Goal: Register for event/course

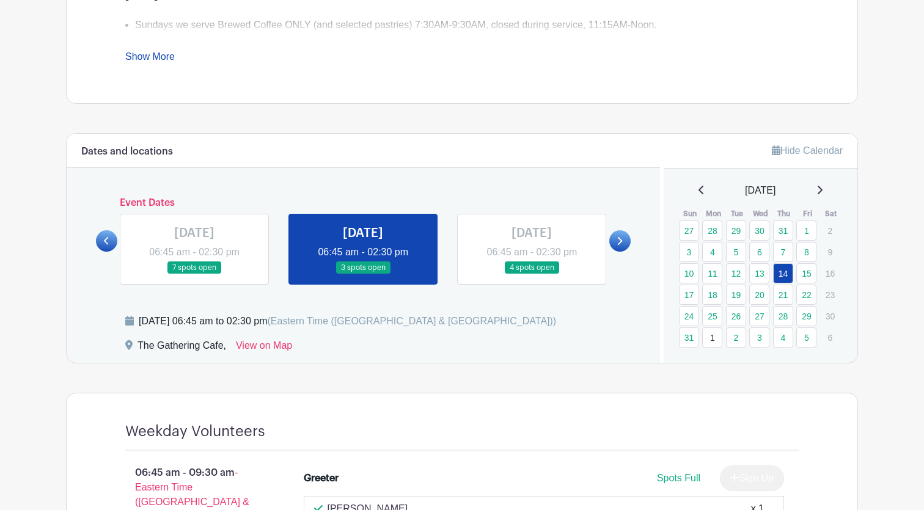
scroll to position [575, 0]
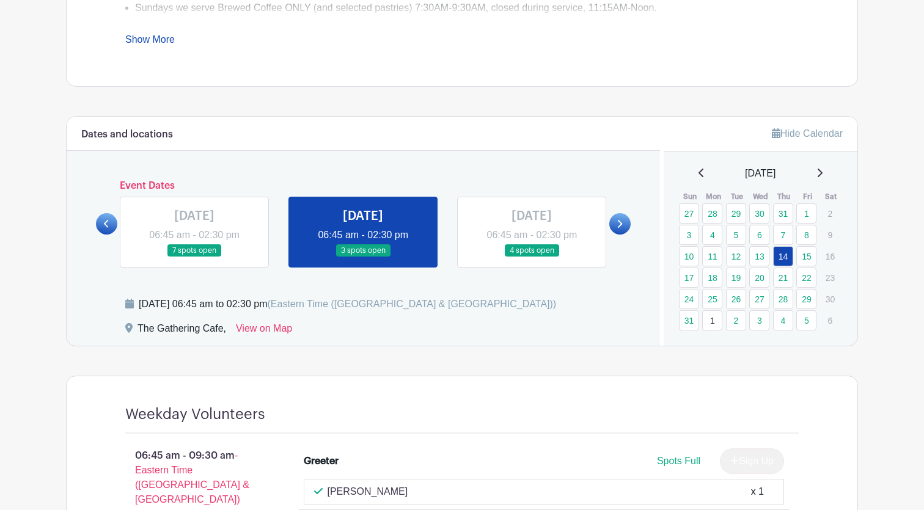
click at [816, 178] on div "[DATE]" at bounding box center [760, 173] width 165 height 15
click at [820, 172] on icon at bounding box center [819, 173] width 6 height 10
click at [822, 172] on icon at bounding box center [819, 173] width 5 height 9
click at [787, 319] on link "4" at bounding box center [783, 320] width 20 height 20
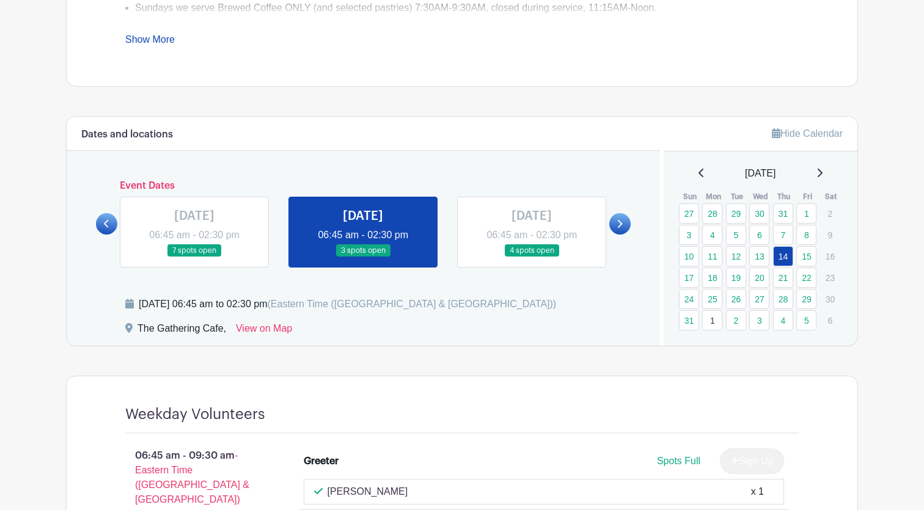
click at [629, 228] on div at bounding box center [619, 223] width 21 height 21
click at [623, 226] on link at bounding box center [619, 223] width 21 height 21
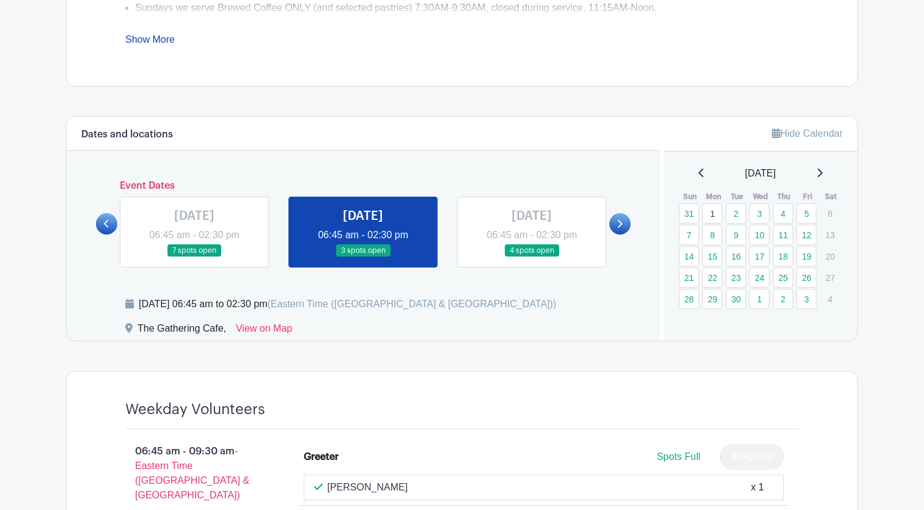
click at [623, 226] on link at bounding box center [619, 223] width 21 height 21
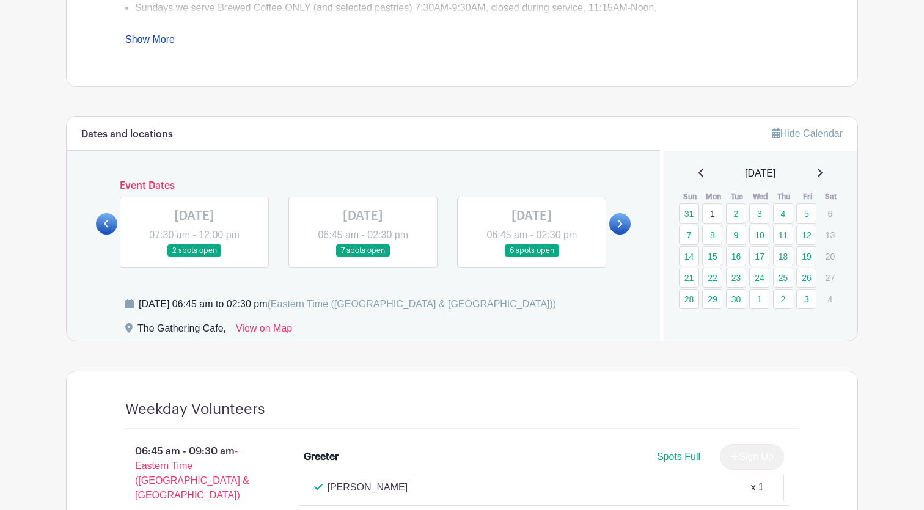
click at [623, 226] on link at bounding box center [619, 223] width 21 height 21
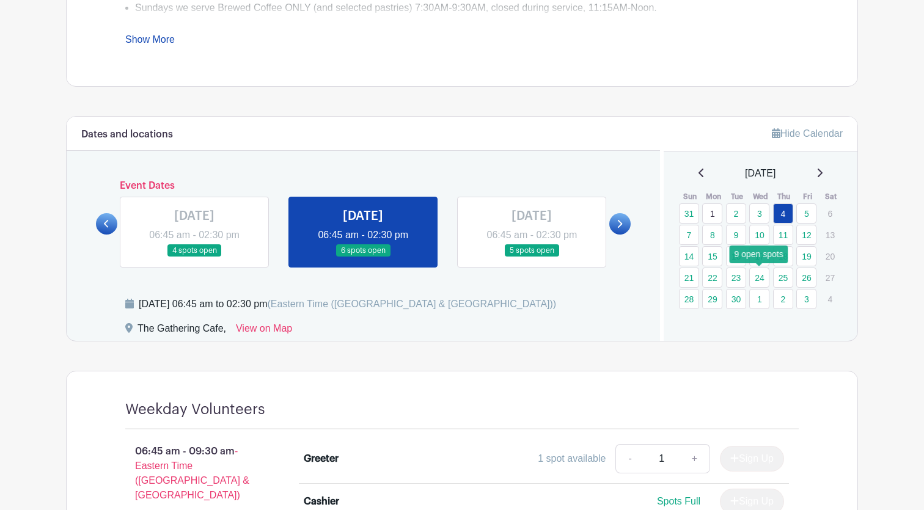
click at [756, 278] on link "24" at bounding box center [759, 278] width 20 height 20
click at [759, 279] on link "24" at bounding box center [759, 278] width 20 height 20
click at [614, 219] on link at bounding box center [619, 223] width 21 height 21
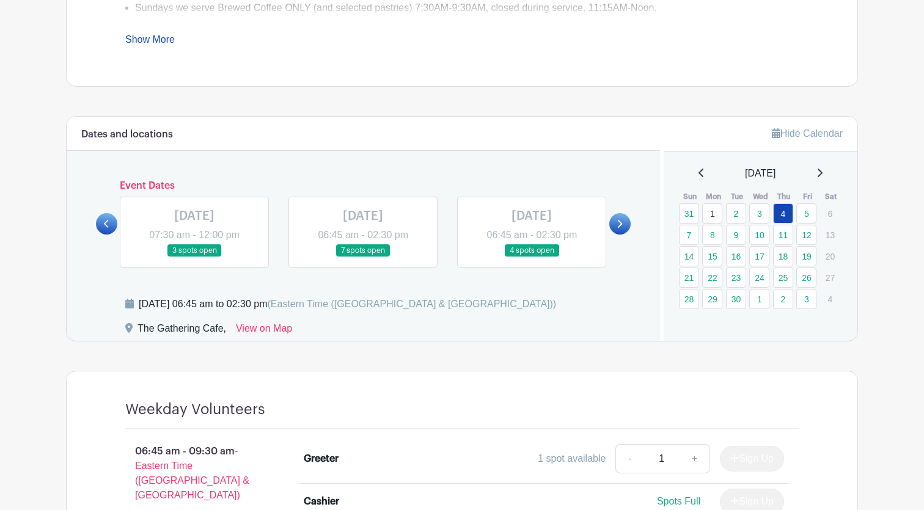
click at [614, 219] on link at bounding box center [619, 223] width 21 height 21
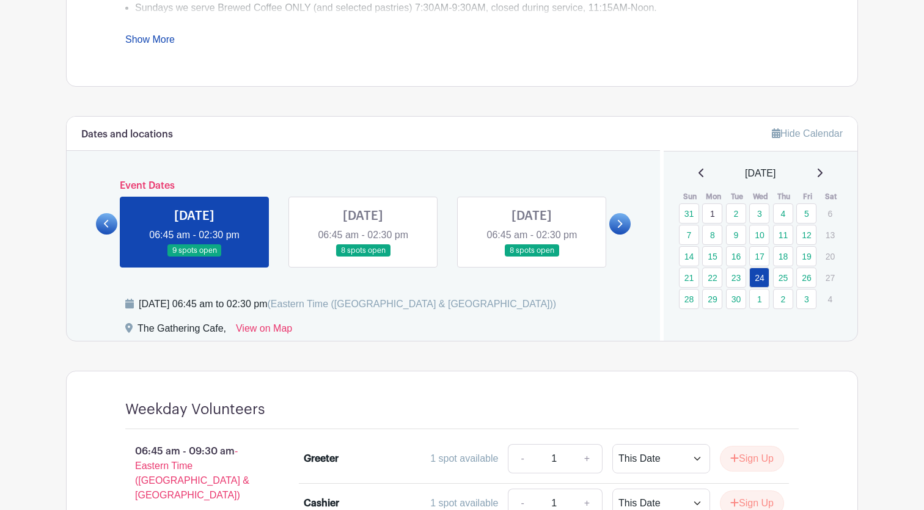
click at [614, 219] on link at bounding box center [619, 223] width 21 height 21
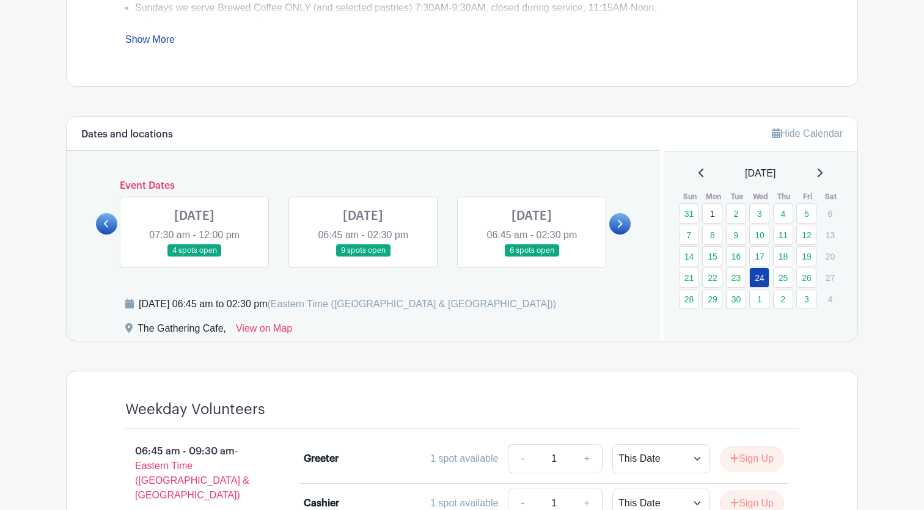
click at [111, 220] on link at bounding box center [106, 223] width 21 height 21
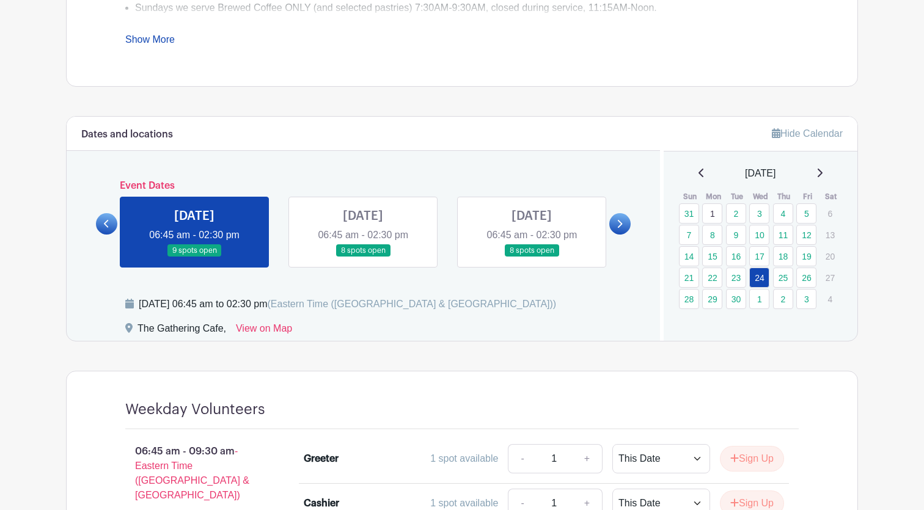
click at [194, 257] on link at bounding box center [194, 257] width 0 height 0
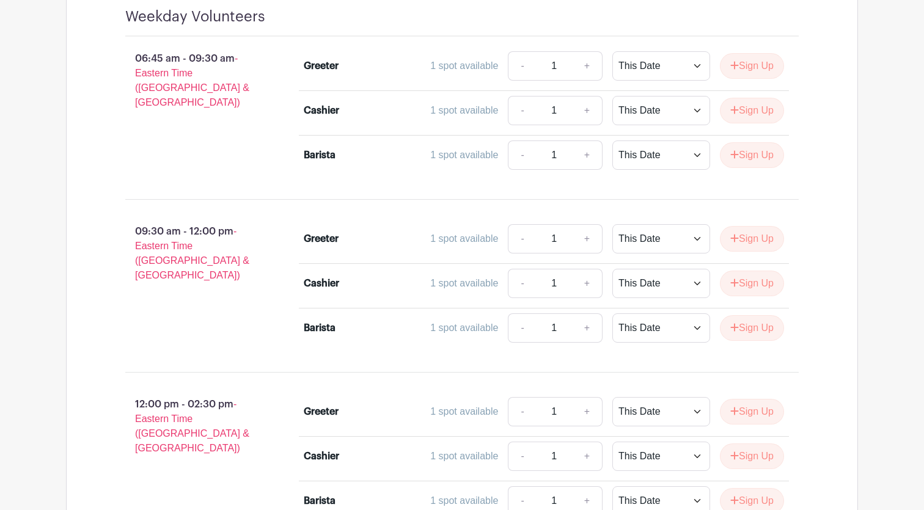
scroll to position [974, 0]
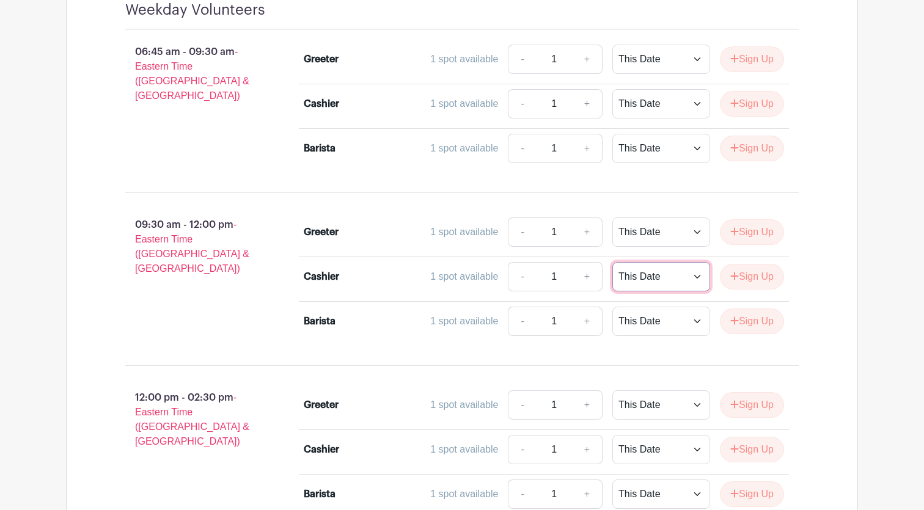
select select "select_dates"
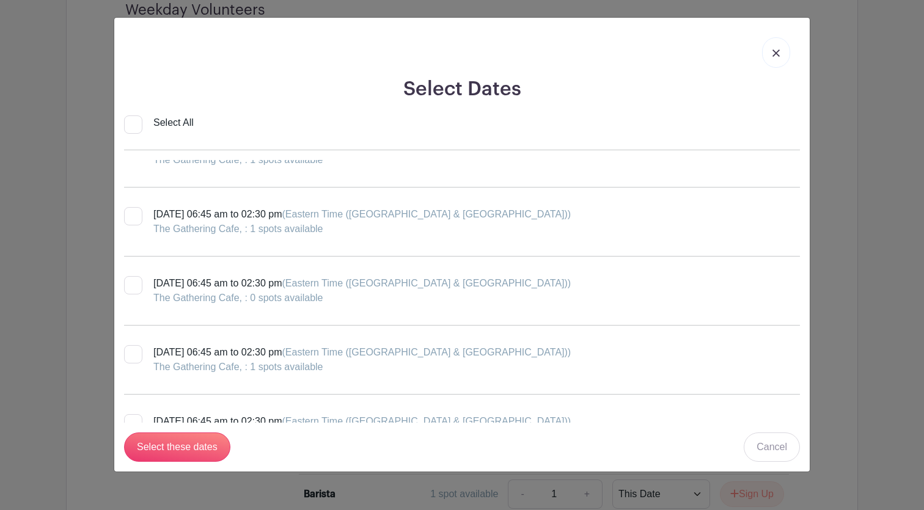
scroll to position [382, 0]
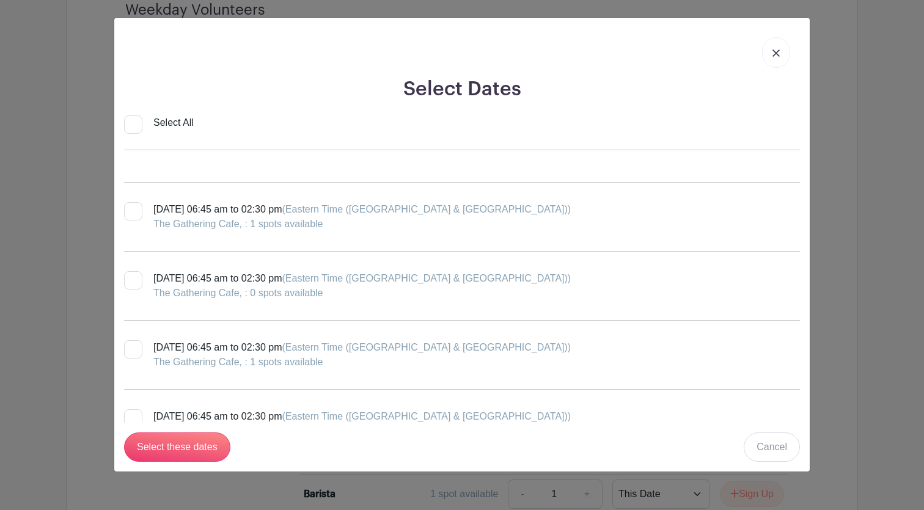
click at [770, 51] on link at bounding box center [776, 52] width 28 height 31
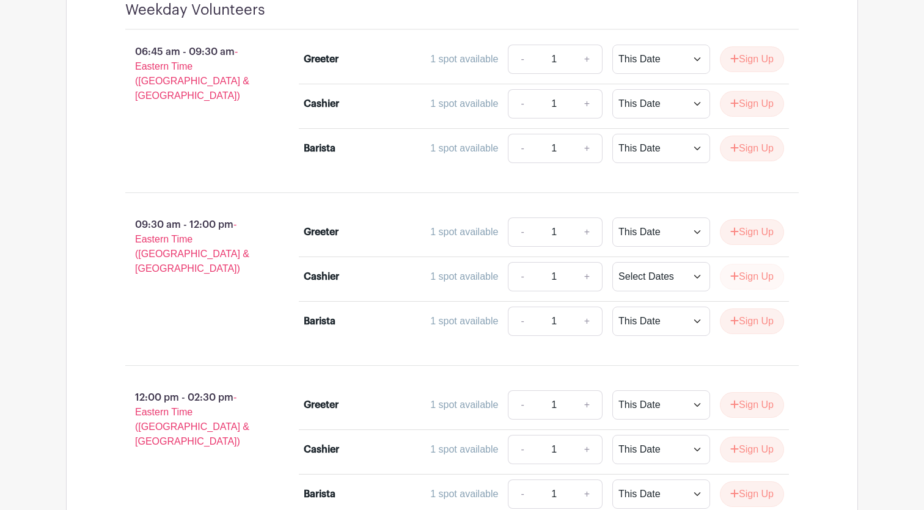
click at [733, 273] on icon "submit" at bounding box center [734, 276] width 9 height 10
click at [765, 282] on button "Sign Up" at bounding box center [752, 277] width 64 height 26
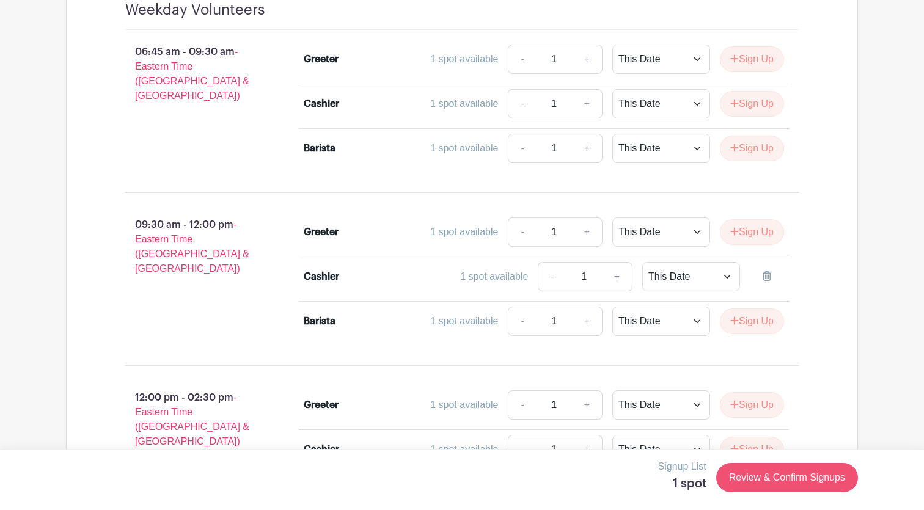
click at [764, 484] on link "Review & Confirm Signups" at bounding box center [787, 477] width 142 height 29
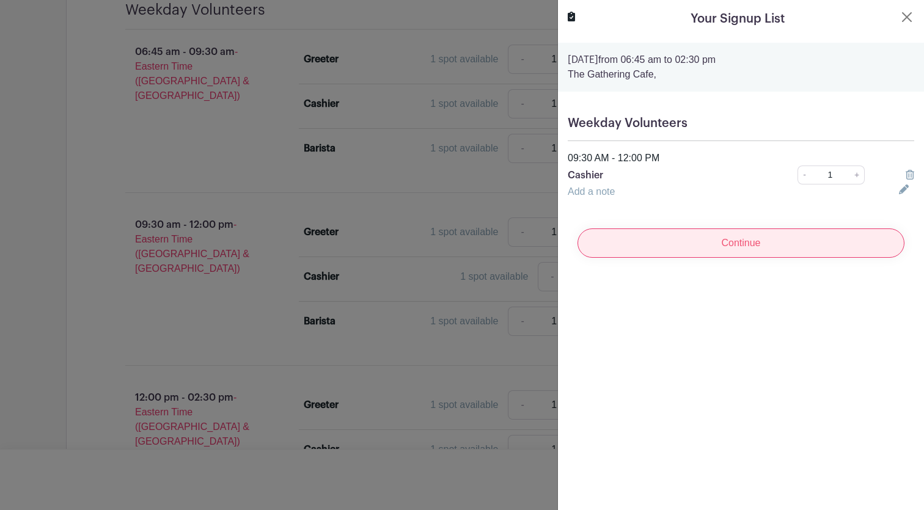
click at [735, 244] on input "Continue" at bounding box center [740, 242] width 327 height 29
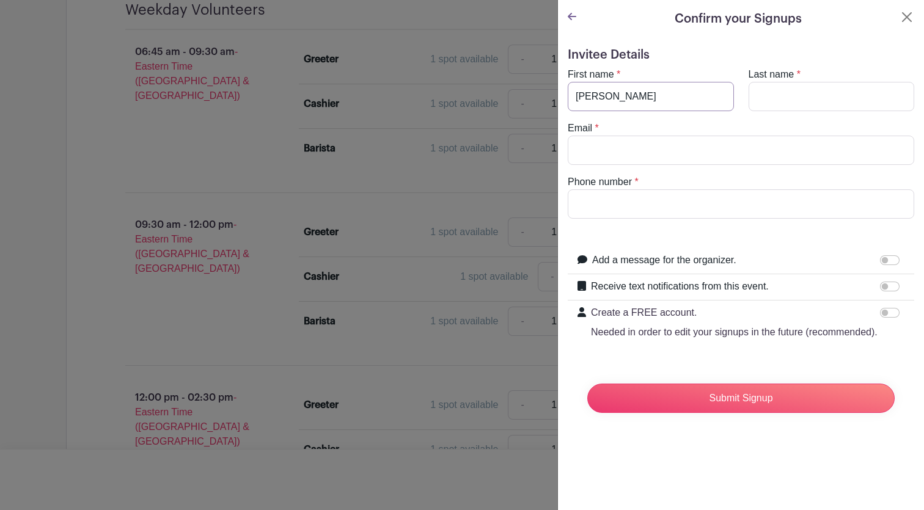
type input "[PERSON_NAME]"
type input "Maxam"
type input "[EMAIL_ADDRESS][DOMAIN_NAME]"
type input "7046141466"
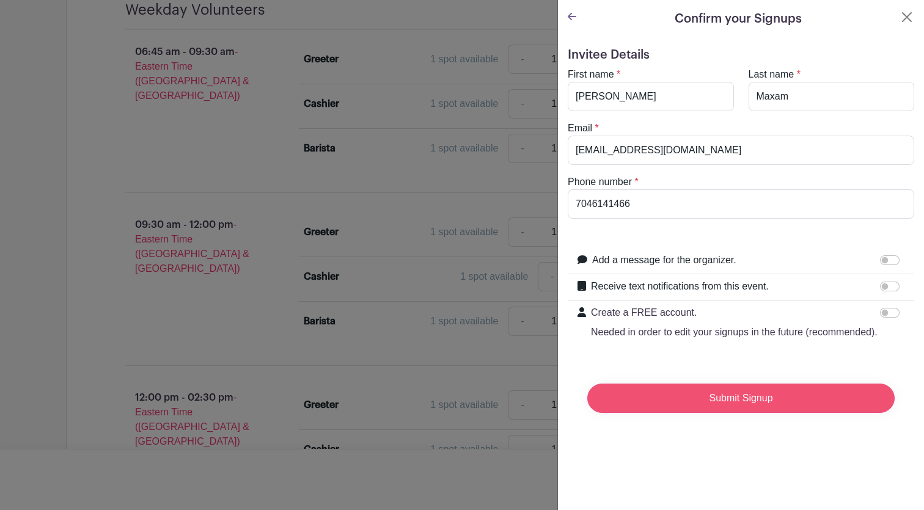
click at [726, 401] on input "Submit Signup" at bounding box center [740, 398] width 307 height 29
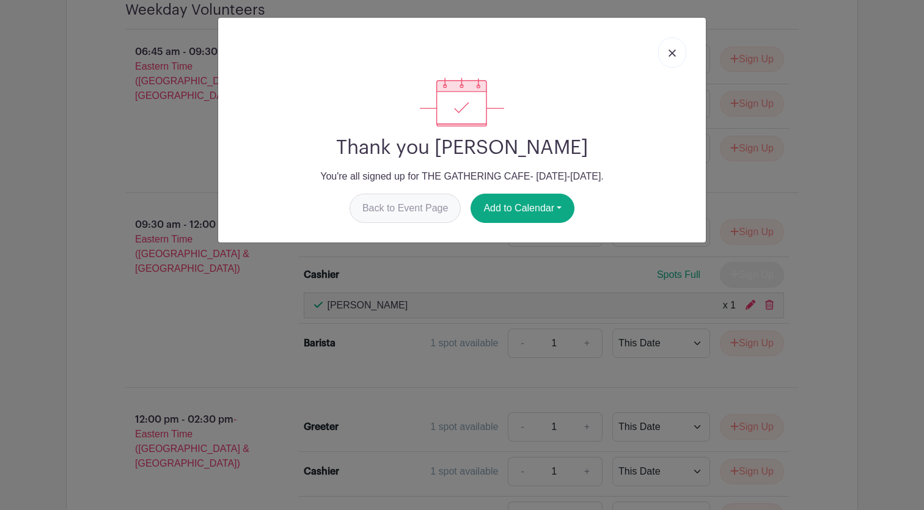
click at [428, 202] on link "Back to Event Page" at bounding box center [405, 208] width 112 height 29
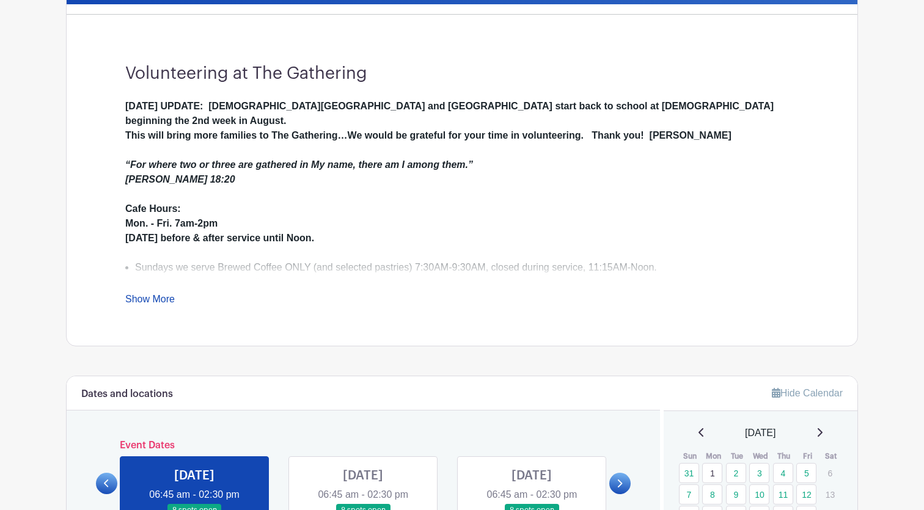
scroll to position [469, 0]
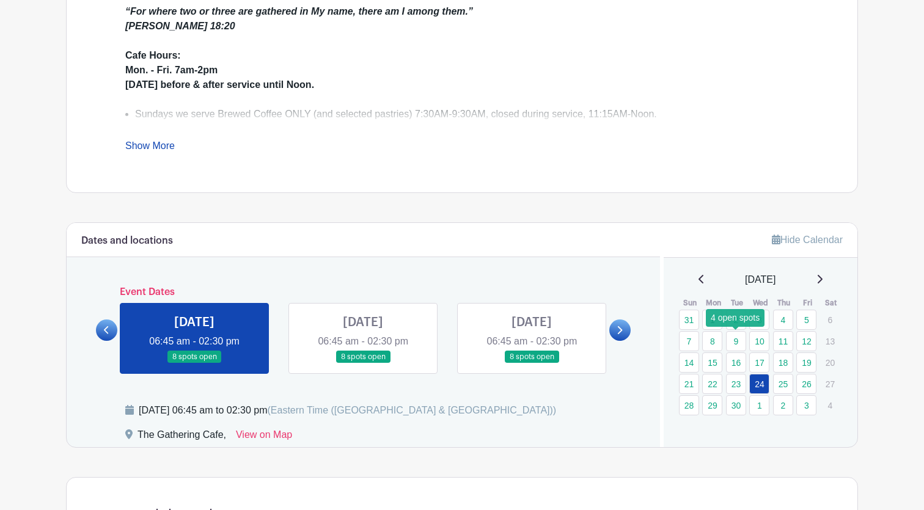
click at [726, 333] on link "9" at bounding box center [736, 341] width 20 height 20
click at [107, 327] on icon at bounding box center [106, 330] width 5 height 8
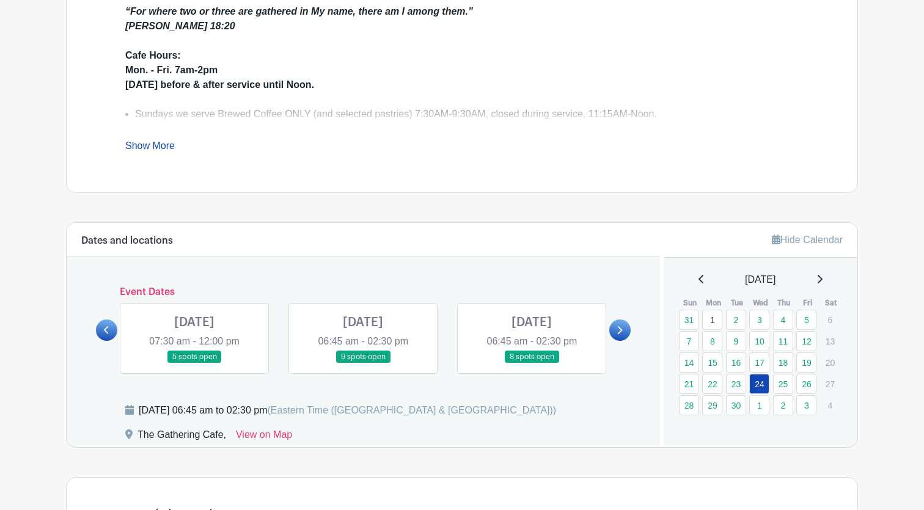
click at [107, 327] on icon at bounding box center [106, 330] width 5 height 8
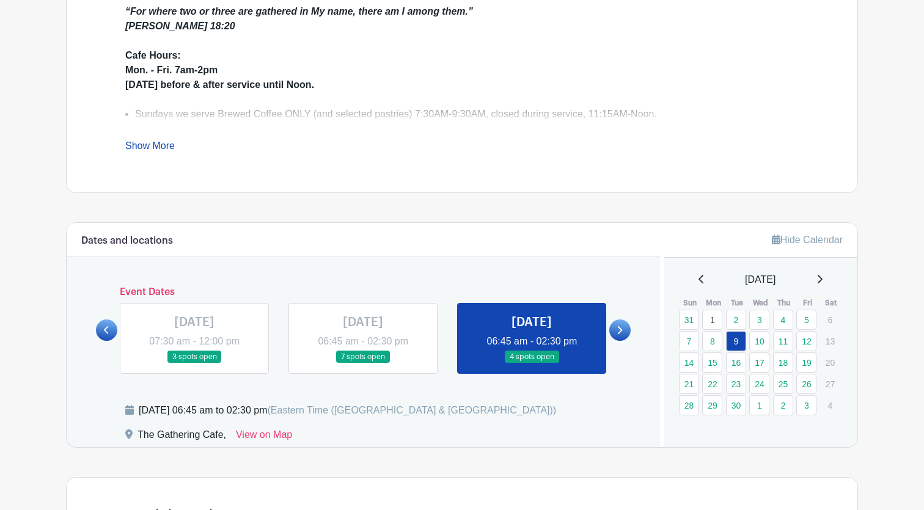
click at [107, 327] on icon at bounding box center [106, 330] width 5 height 8
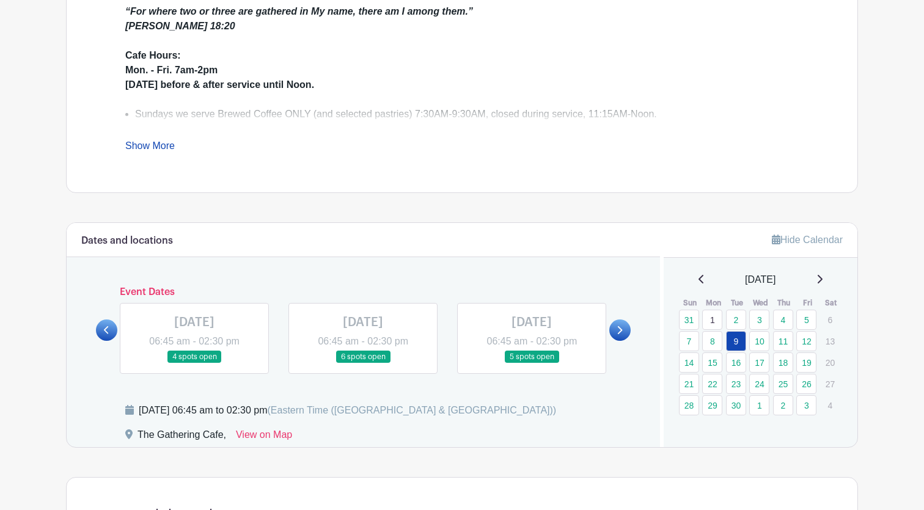
click at [615, 329] on link at bounding box center [619, 329] width 21 height 21
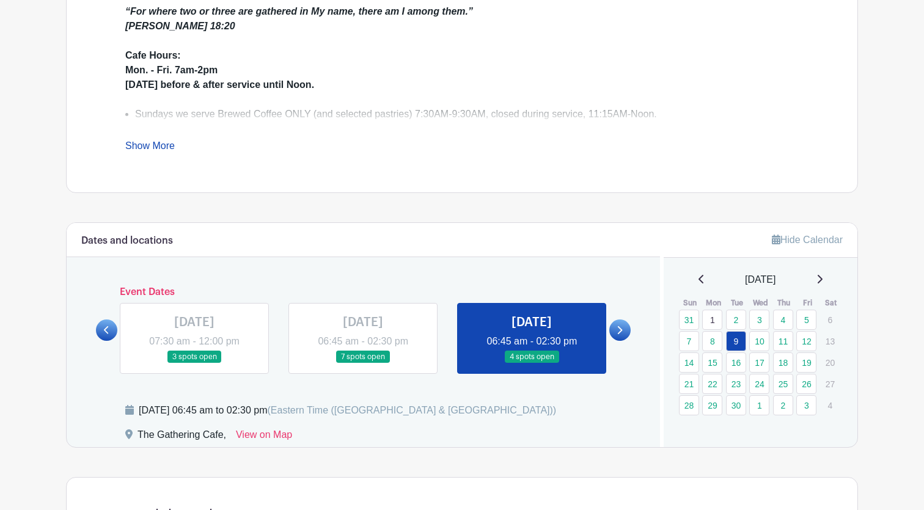
click at [615, 329] on link at bounding box center [619, 329] width 21 height 21
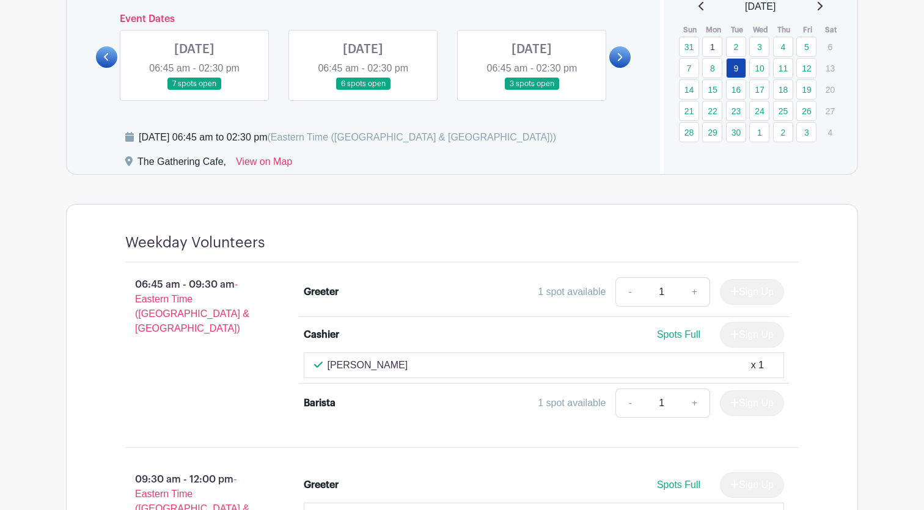
scroll to position [735, 0]
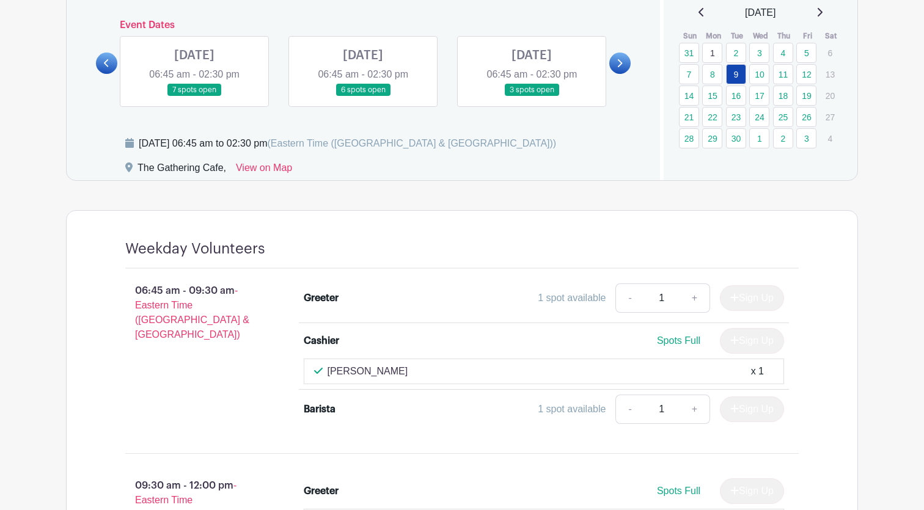
click at [194, 97] on link at bounding box center [194, 97] width 0 height 0
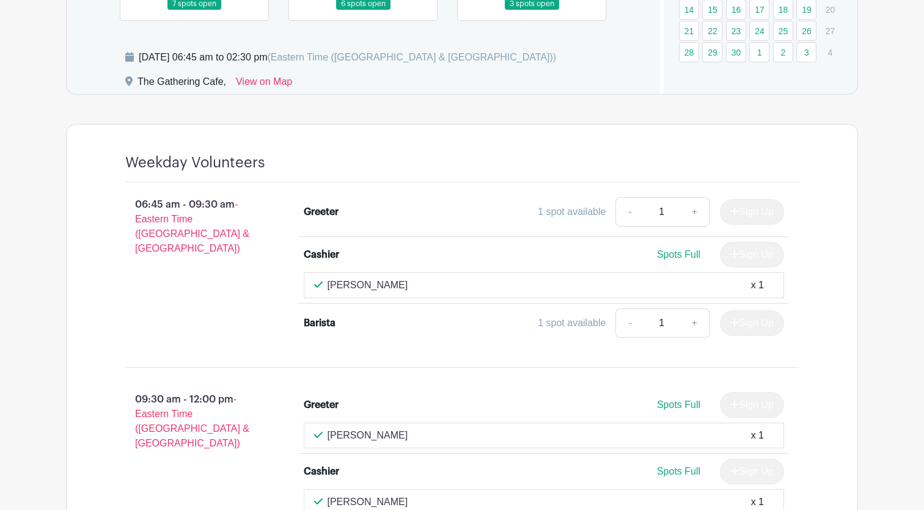
scroll to position [502, 0]
